Goal: Transaction & Acquisition: Purchase product/service

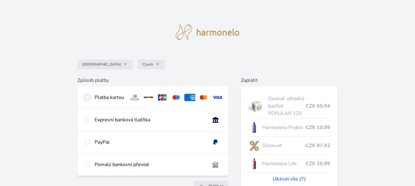
click at [88, 97] on input "radio" at bounding box center [87, 97] width 5 height 5
radio input "true"
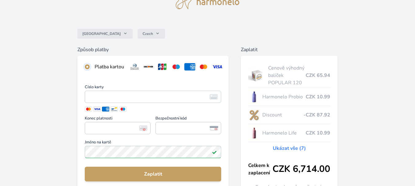
scroll to position [61, 0]
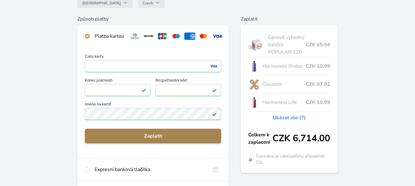
click at [153, 140] on span "Zaplatit" at bounding box center [153, 136] width 127 height 7
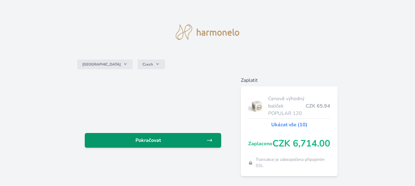
click at [153, 142] on span "Pokračovat" at bounding box center [148, 140] width 117 height 7
